Goal: Check status: Check status

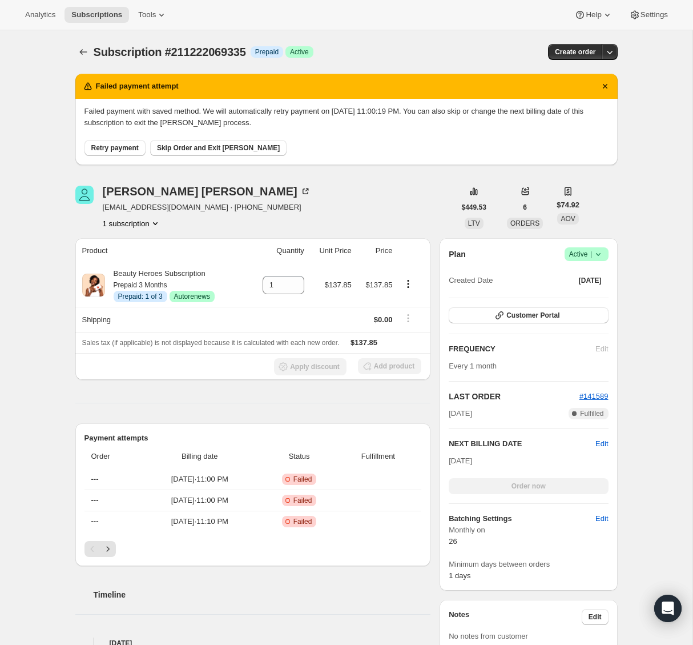
click at [143, 224] on button "1 subscription" at bounding box center [132, 223] width 58 height 11
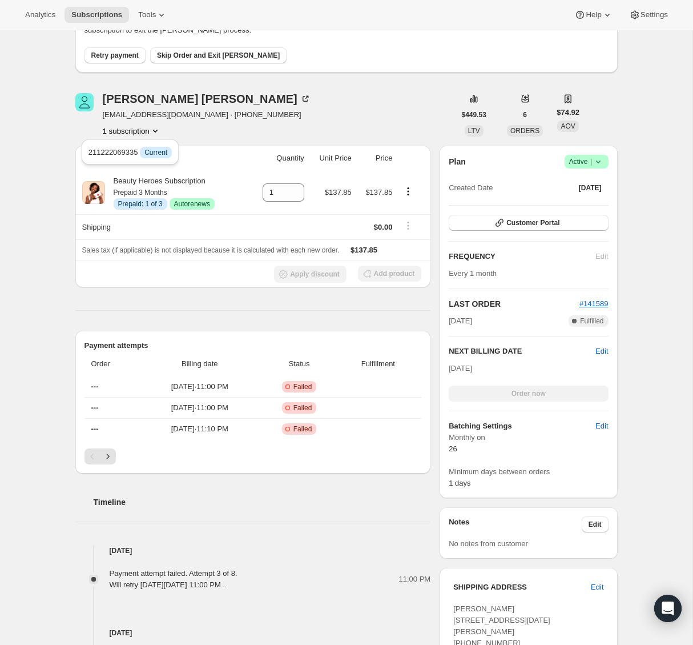
scroll to position [101, 0]
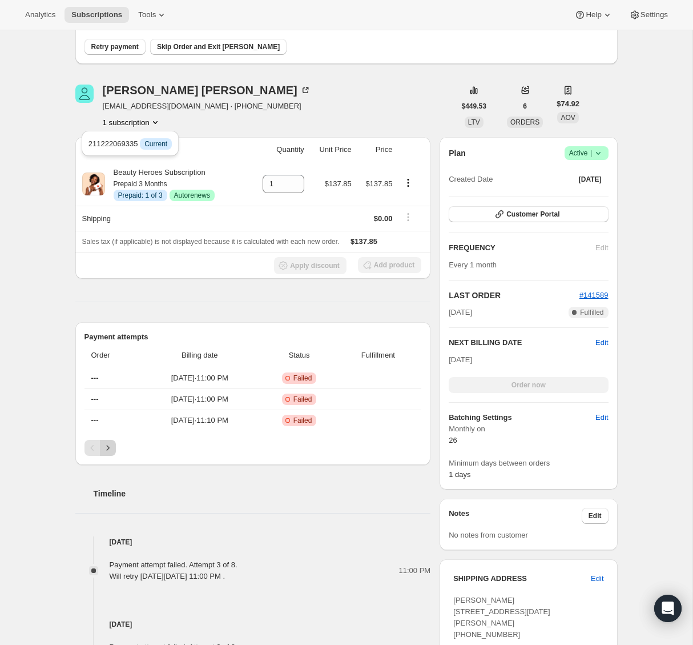
click at [110, 449] on icon "Next" at bounding box center [107, 447] width 11 height 11
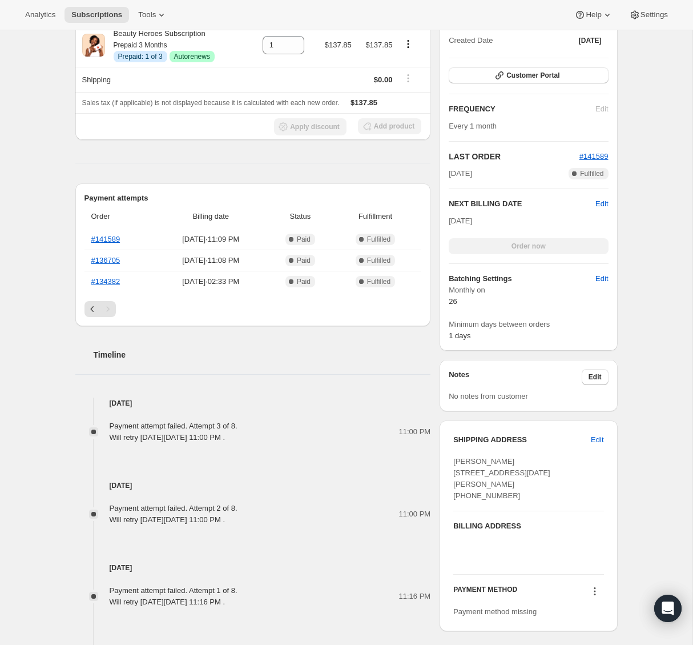
scroll to position [284, 0]
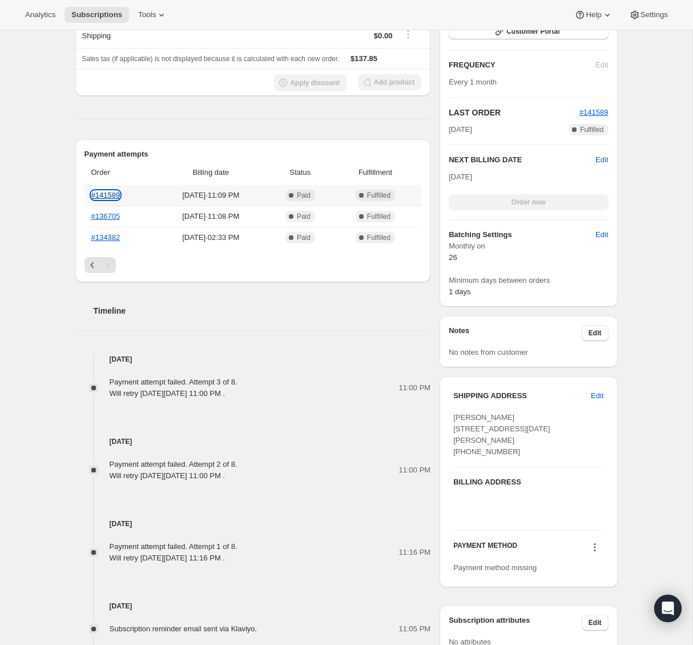
click at [111, 196] on link "#141589" at bounding box center [105, 195] width 29 height 9
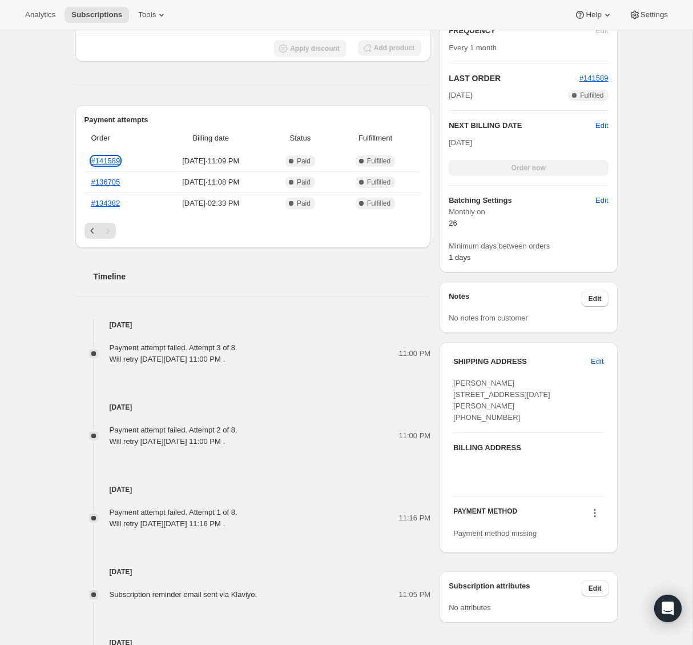
scroll to position [329, 0]
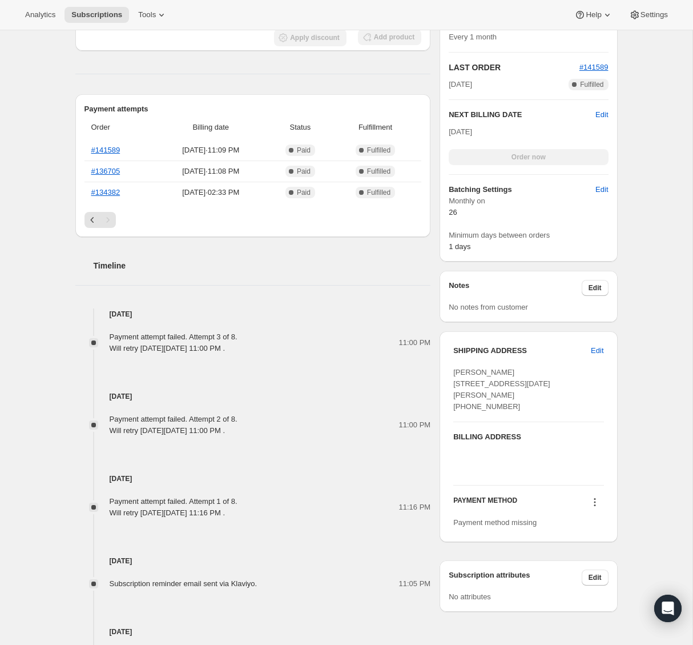
click at [594, 506] on icon at bounding box center [595, 505] width 2 height 2
click at [593, 534] on span "Select payment method" at bounding box center [592, 534] width 78 height 9
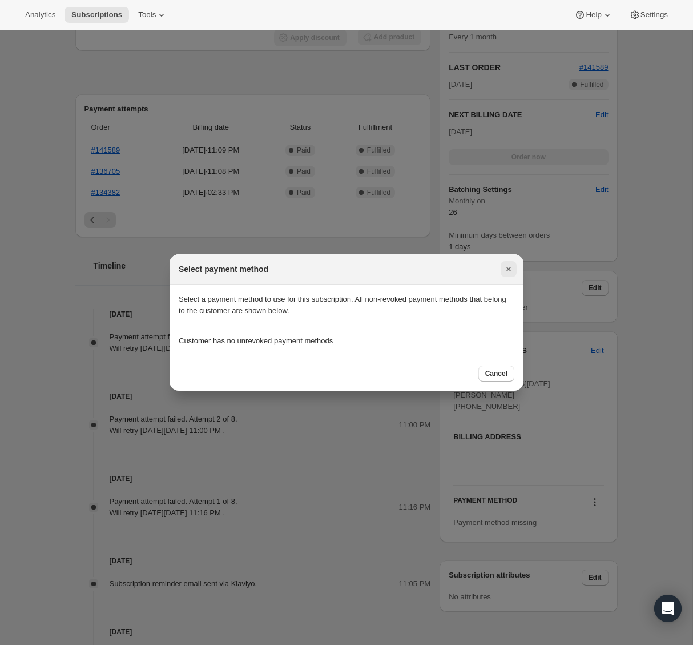
click at [505, 267] on icon "Close" at bounding box center [508, 268] width 11 height 11
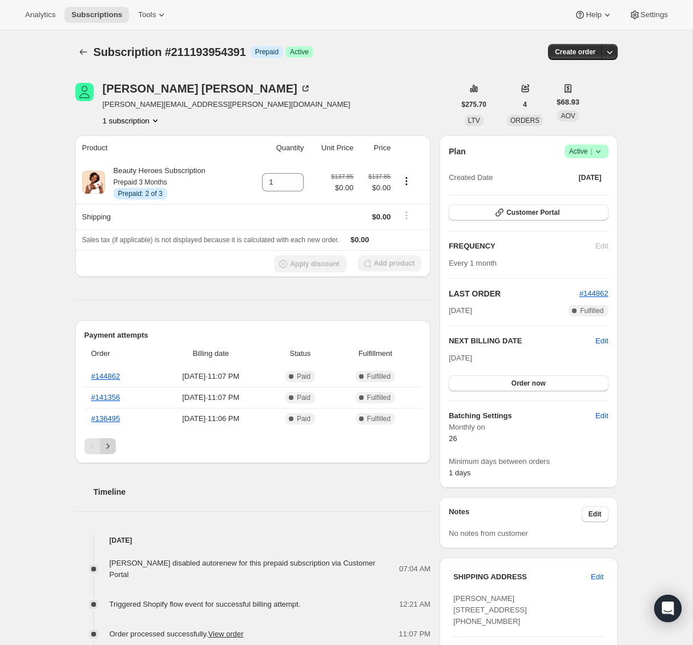
click at [110, 444] on icon "Next" at bounding box center [107, 445] width 11 height 11
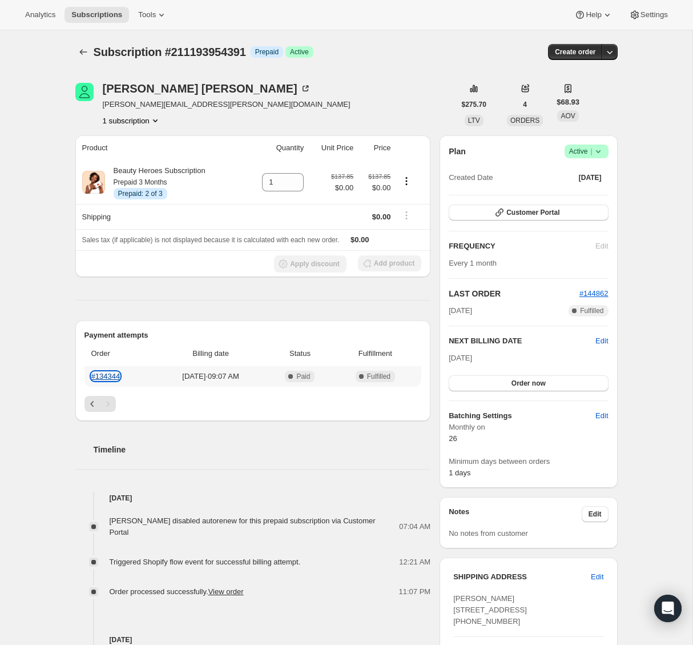
click at [111, 374] on link "#134344" at bounding box center [105, 376] width 29 height 9
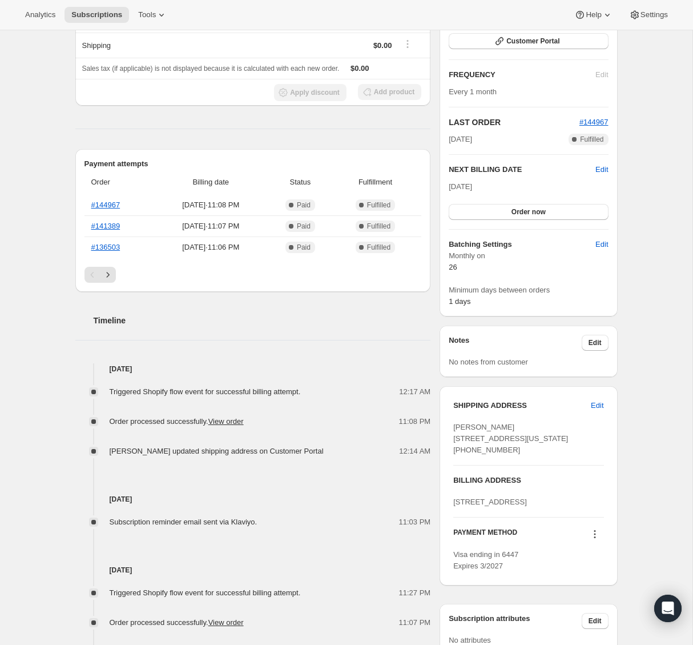
scroll to position [170, 0]
click at [229, 427] on div "Order processed successfully. View order" at bounding box center [180, 422] width 141 height 11
click at [232, 422] on link "View order" at bounding box center [225, 422] width 35 height 9
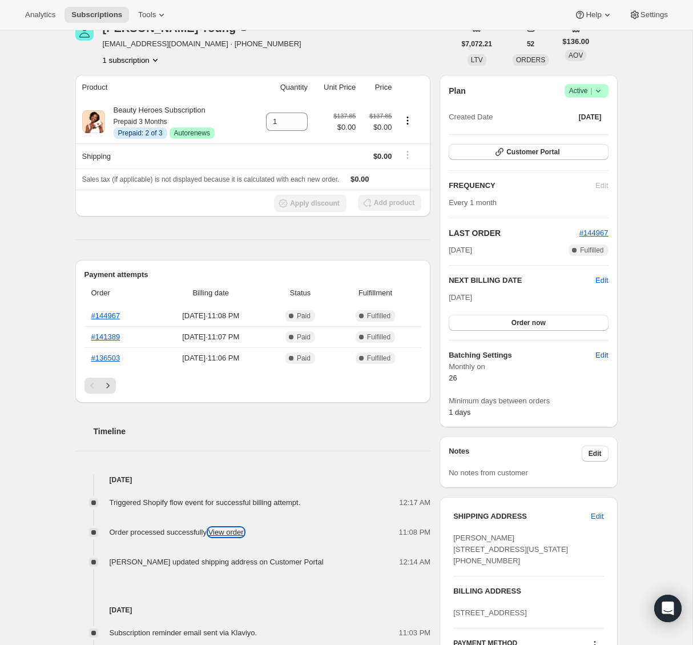
scroll to position [131, 0]
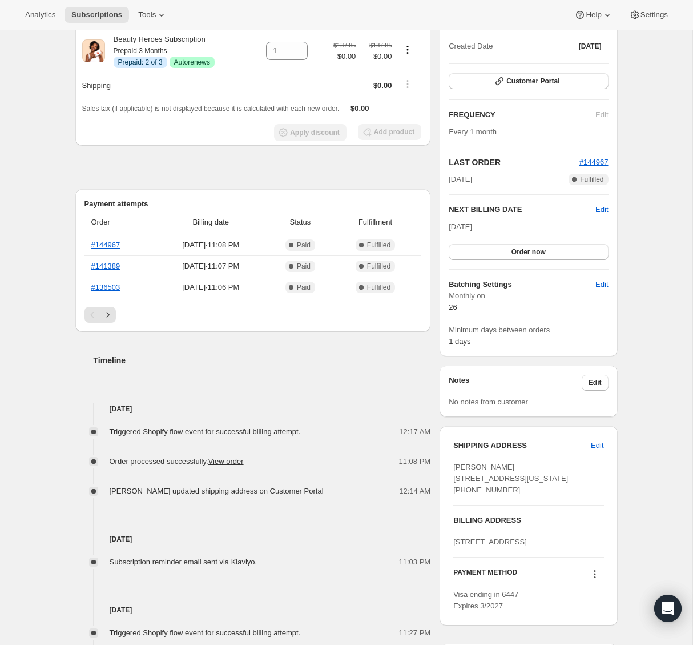
click at [44, 117] on div "Subscription #206329872471. This page is ready Subscription #206329872471 Info …" at bounding box center [346, 404] width 692 height 1010
